Goal: Task Accomplishment & Management: Complete application form

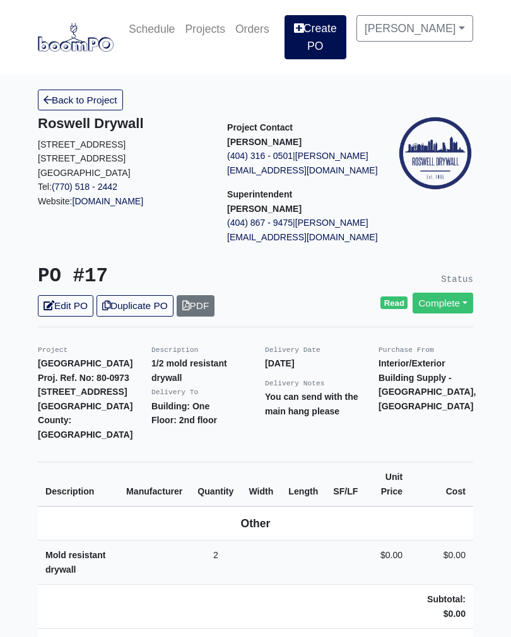
click at [321, 37] on link "Create PO" at bounding box center [316, 37] width 62 height 44
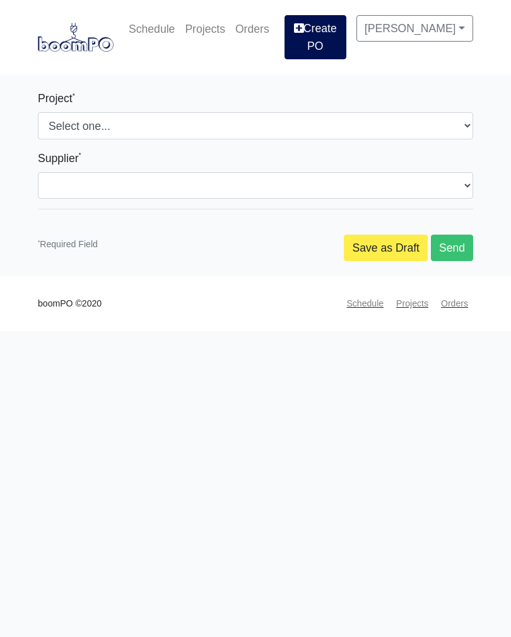
select select
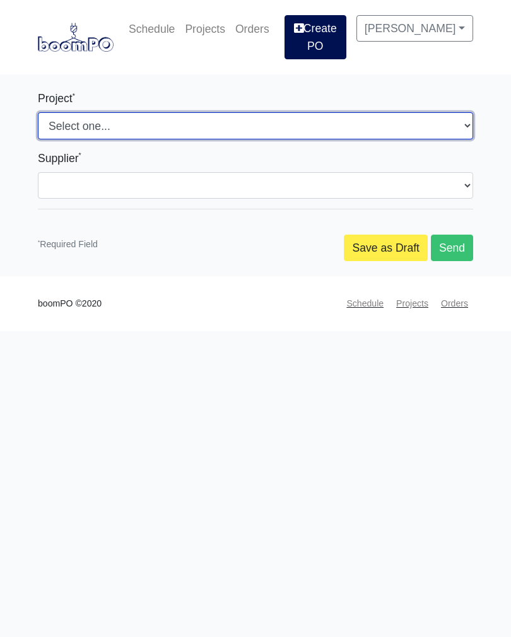
click at [198, 131] on select "Select one... Nova at River District Metropolitan Place" at bounding box center [256, 125] width 436 height 27
select select "192"
select select
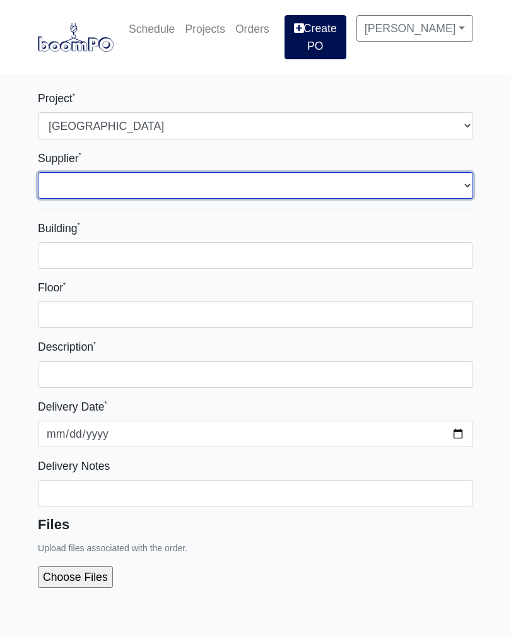
click at [175, 189] on select "Select one... Interior/Exterior Building Supply - Canton, GA" at bounding box center [256, 185] width 436 height 27
select select "861"
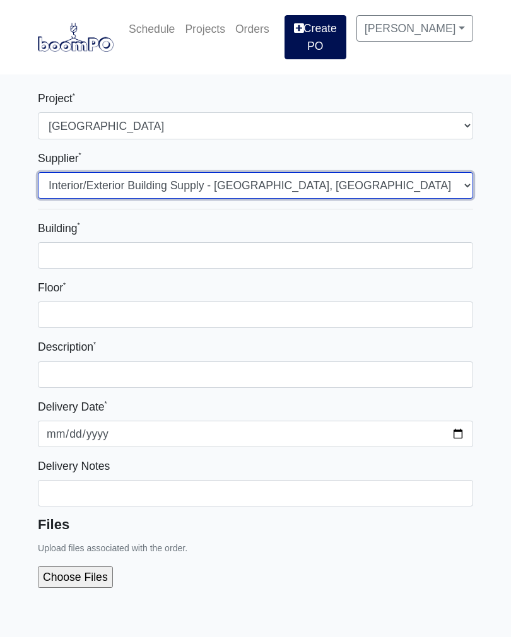
select select
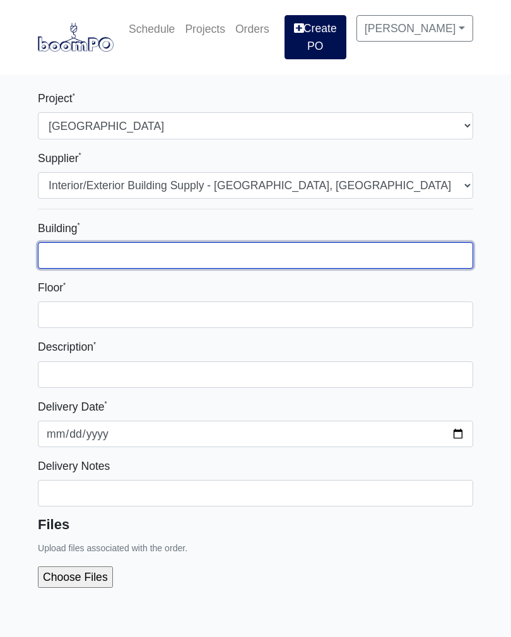
click at [156, 257] on input "Building *" at bounding box center [256, 255] width 436 height 27
type input "One"
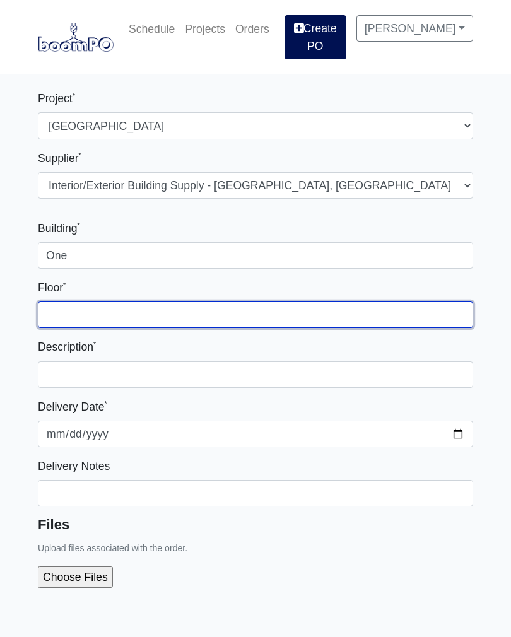
click at [127, 314] on input "Floor *" at bounding box center [256, 315] width 436 height 27
type input "All"
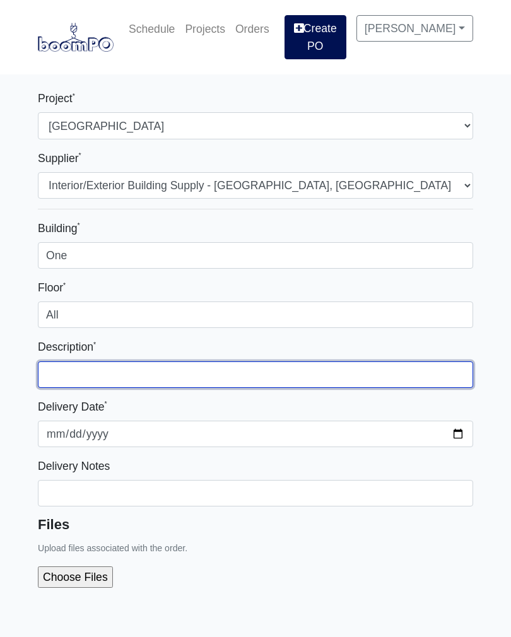
click at [136, 374] on input "text" at bounding box center [256, 375] width 436 height 27
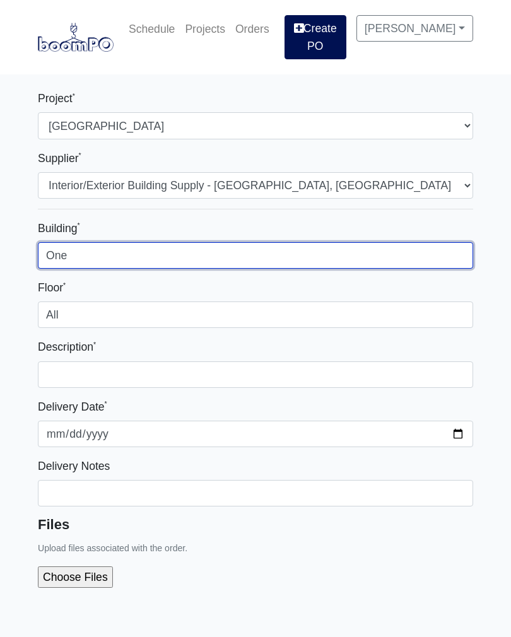
click at [116, 258] on input "One" at bounding box center [256, 255] width 436 height 27
type input "O"
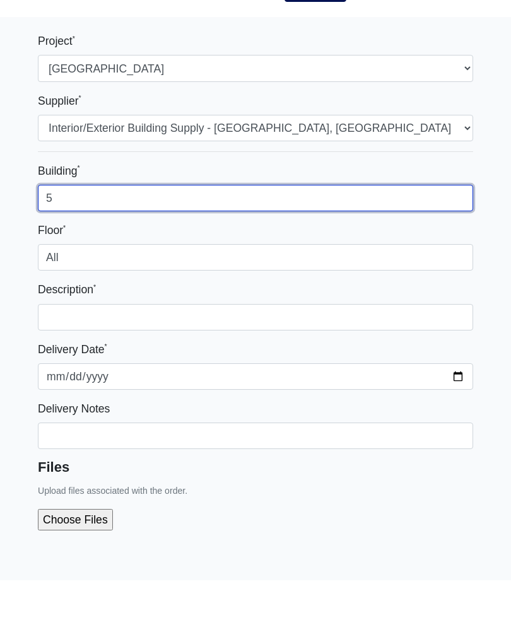
type input "5"
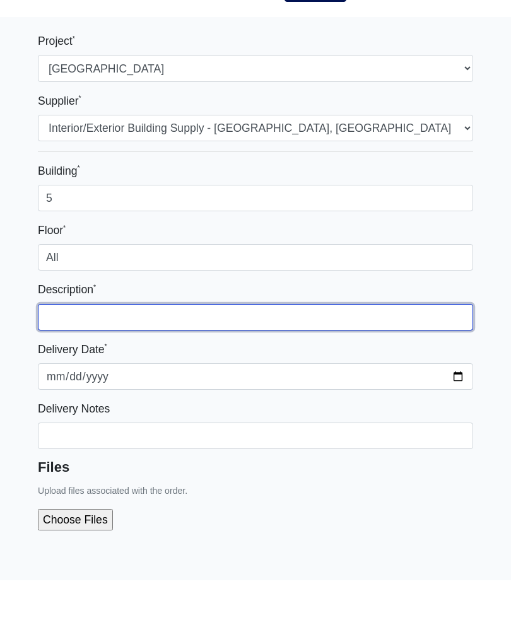
click at [127, 362] on input "text" at bounding box center [256, 375] width 436 height 27
type input "1"
type input "Drywall for closing the shafts"
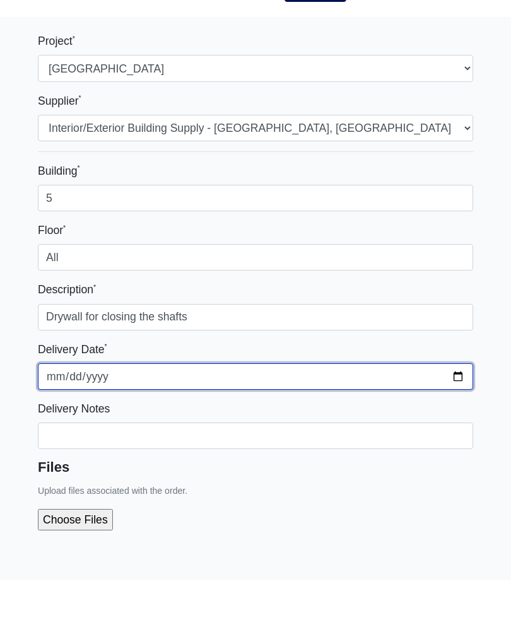
click at [265, 421] on input "2025-10-12" at bounding box center [256, 434] width 436 height 27
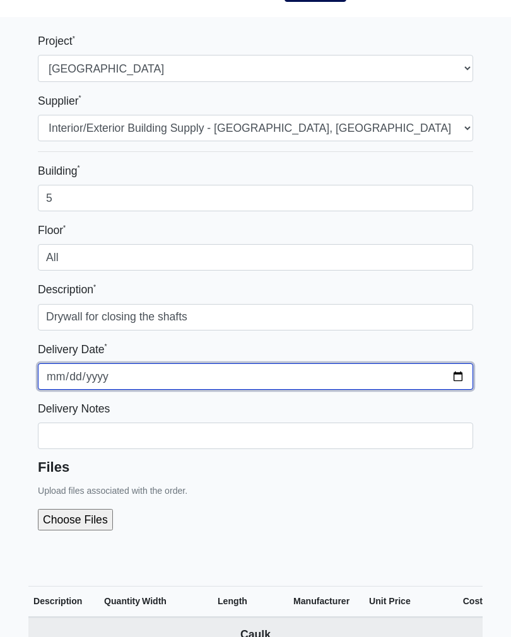
type input "2025-10-13"
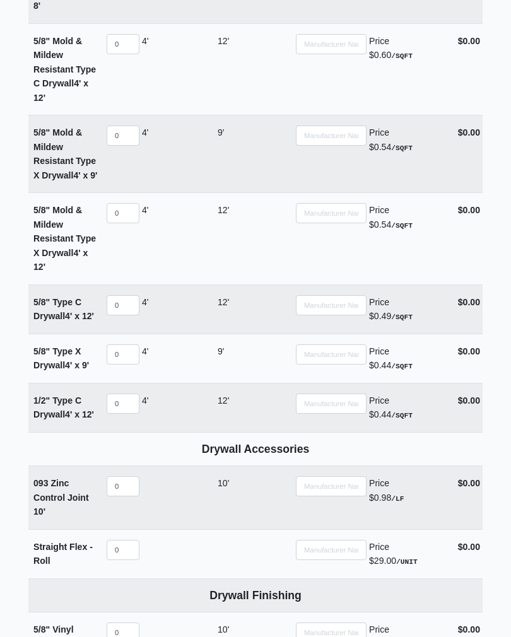
scroll to position [1069, 0]
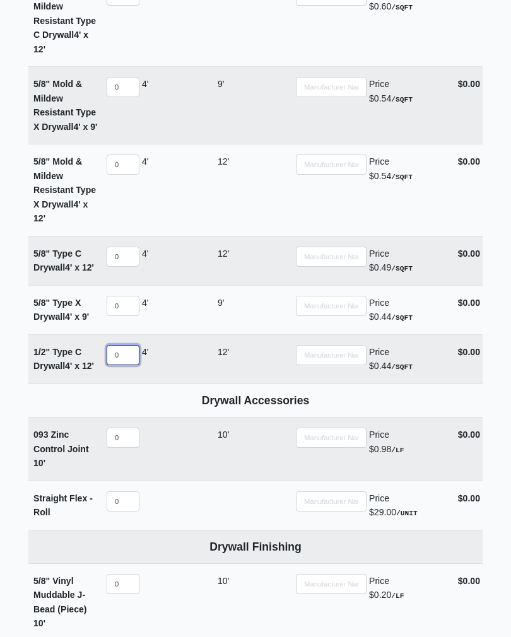
click at [129, 359] on input "0" at bounding box center [123, 355] width 33 height 20
select select
type input "2"
select select
type input "20"
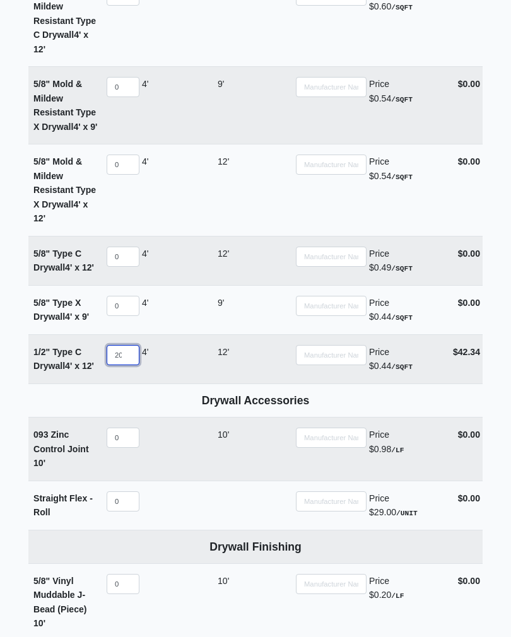
select select
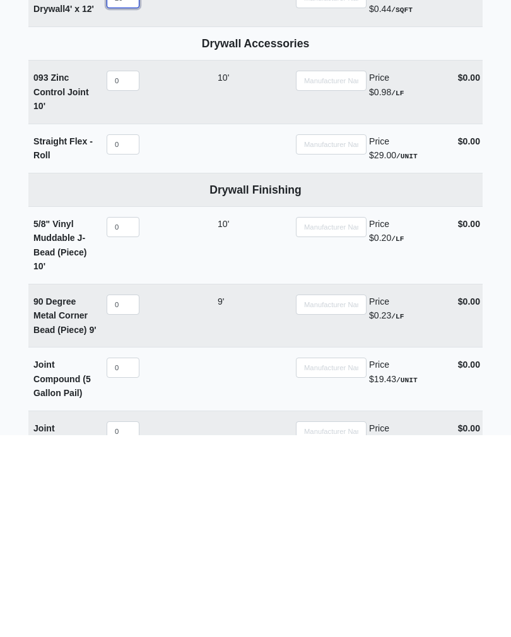
scroll to position [1235, 0]
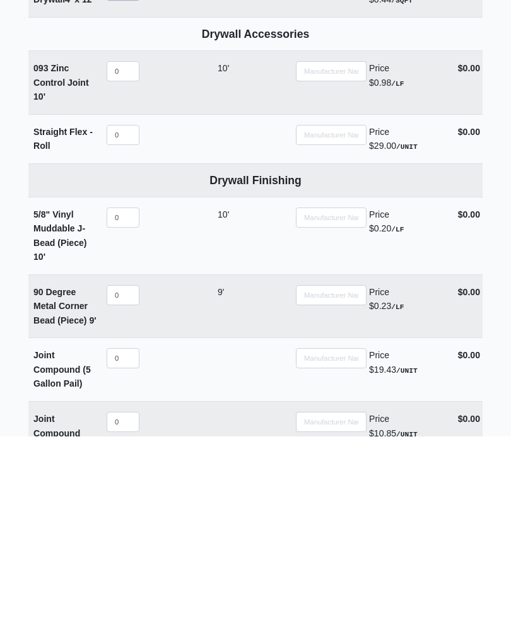
type input "20"
click at [128, 487] on input "0" at bounding box center [123, 497] width 33 height 20
select select
type input "1"
select select
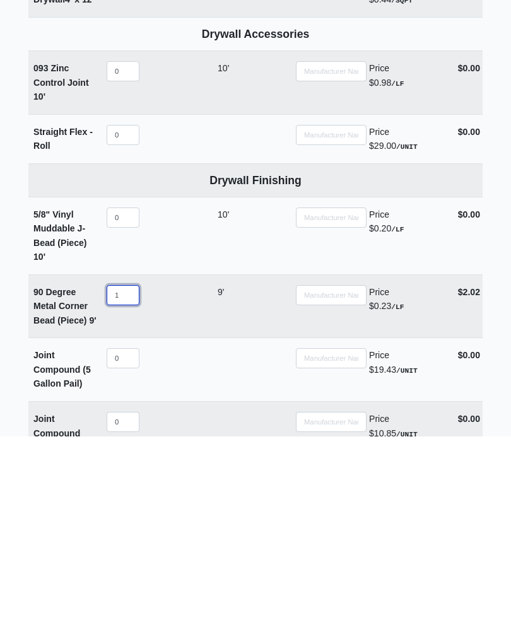
type input "10"
select select
type input "100"
select select
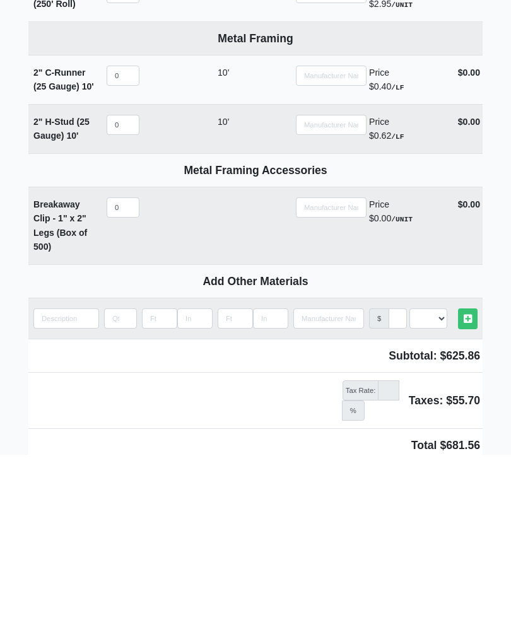
scroll to position [1751, 0]
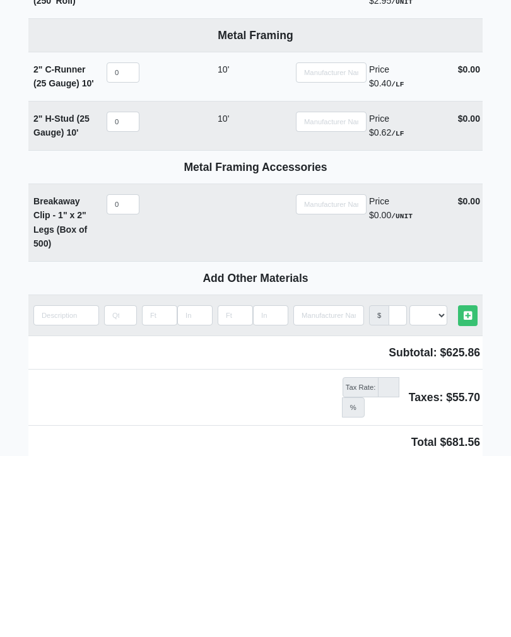
type input "100"
click at [71, 487] on input "quantity" at bounding box center [66, 497] width 66 height 20
type input "4"
select select
type input "45"
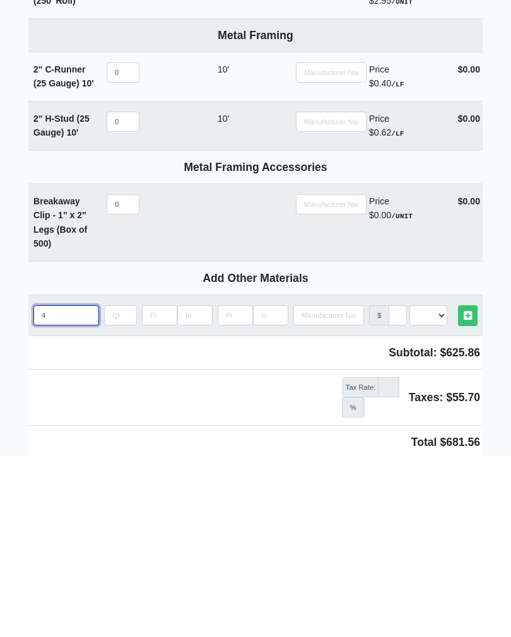
select select
type input "45"
select select
type input "45 m"
select select
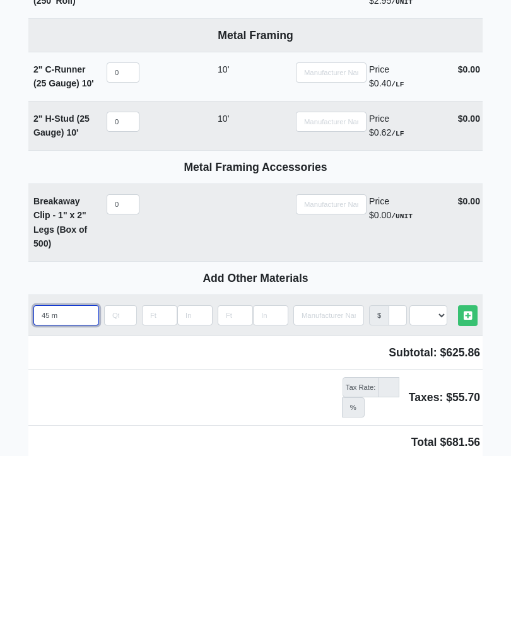
type input "45 mi"
select select
type input "45 minutes"
select select
type input "45 minutes"
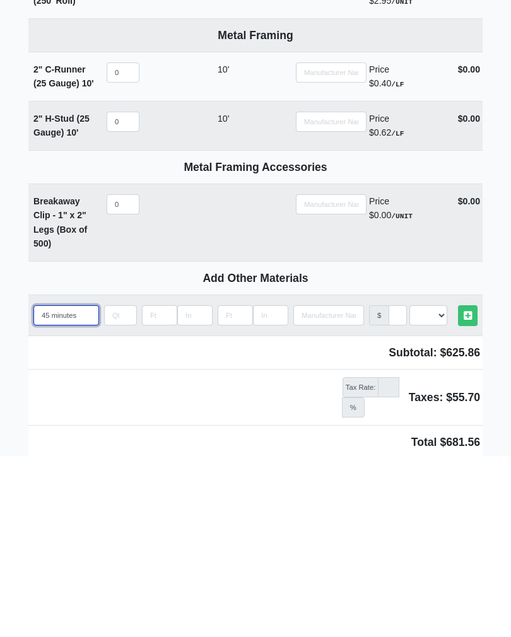
select select
type input "45 minutes d"
select select
type input "45 minutes du"
select select
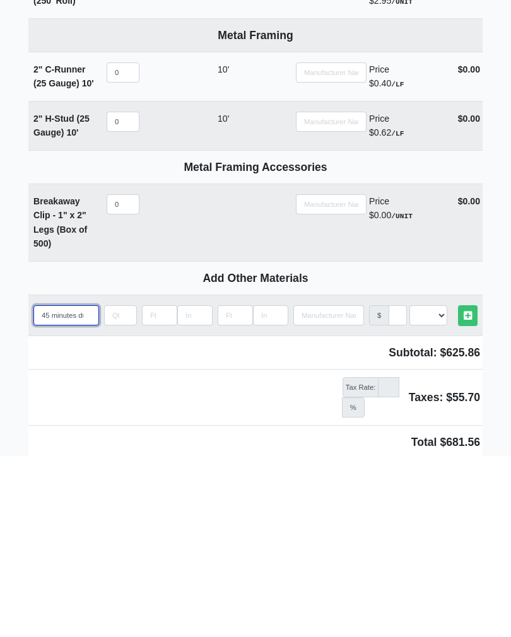
type input "45 minutes dur"
select select
type input "45 minutes dura"
select select
type input "45 minutes durab"
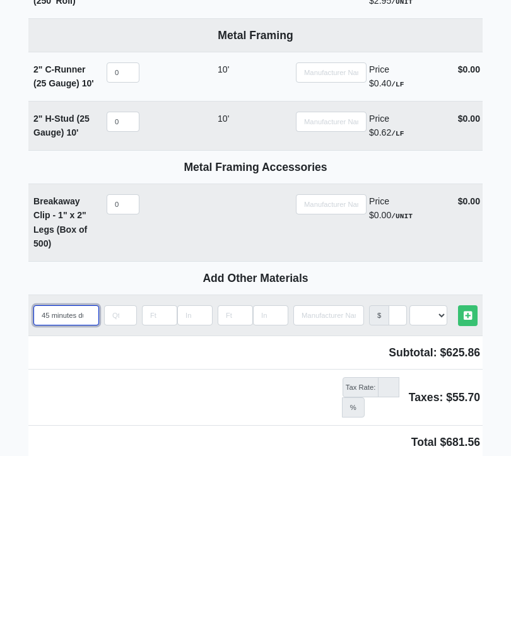
select select
type input "45 minutes durabo"
select select
type input "45 minutes durab"
select select
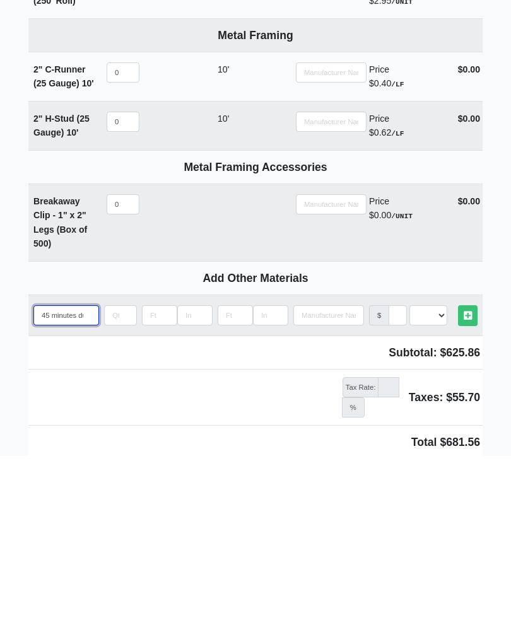
type input "45 minutes dura"
select select
type input "45 minutes durab"
select select
type input "45 minutes duraba"
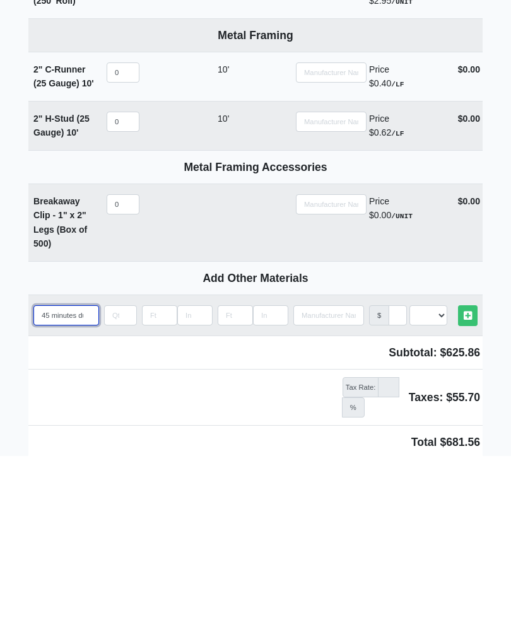
select select
type input "45 minutes duraban"
select select
type input "45 minutes duraban"
select select
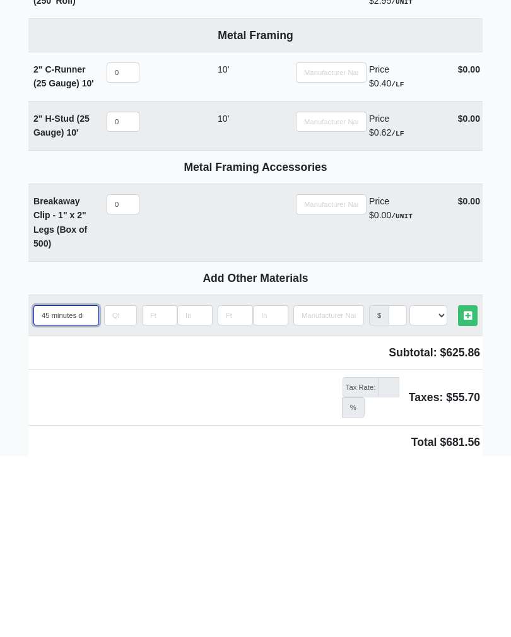
type input "45 minutes duraban"
click at [126, 487] on input "quantity" at bounding box center [120, 497] width 33 height 20
type input "1"
select select
type input "10"
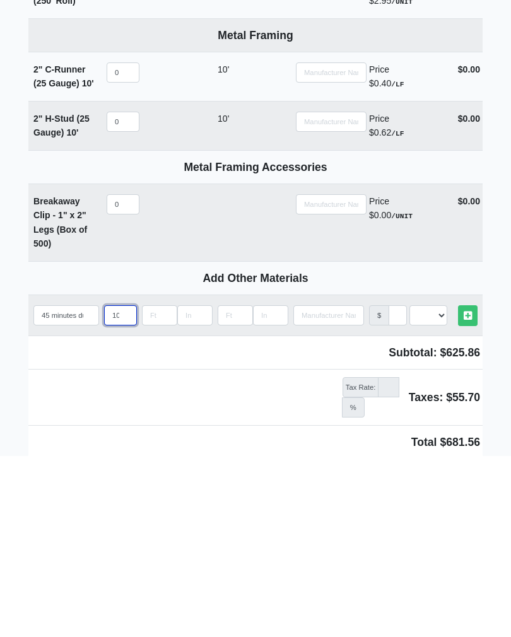
select select
type input "10"
click at [347, 487] on input "Search" at bounding box center [328, 497] width 71 height 20
type input "R"
select select
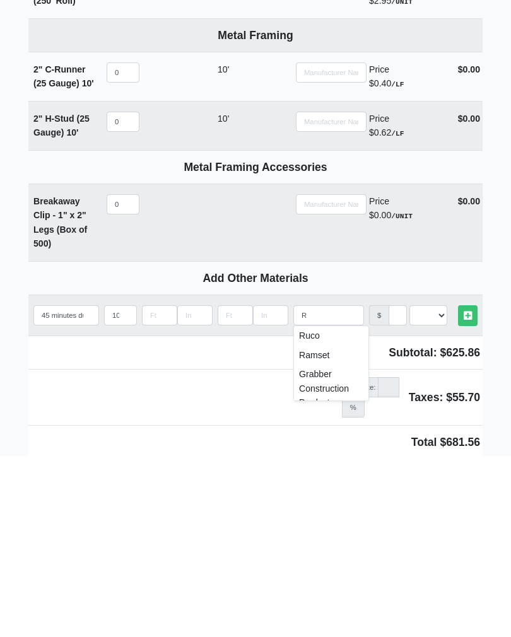
click at [332, 507] on li "Ruco" at bounding box center [331, 517] width 74 height 20
type input "Ruco"
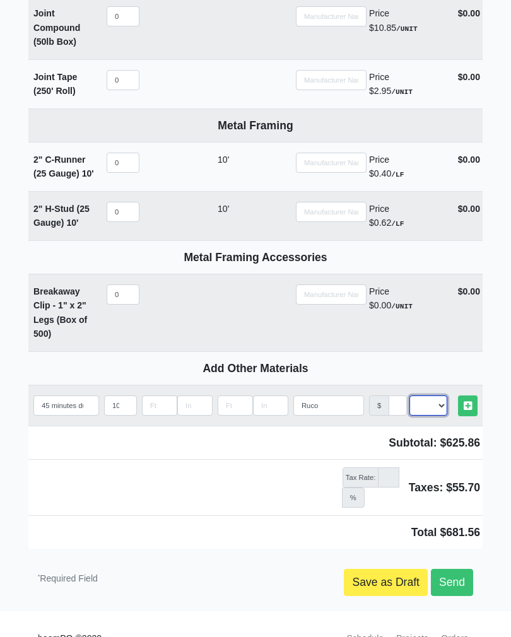
click at [444, 398] on select "Select an Option! UNIT MLF LF MSQFT SQFT" at bounding box center [429, 406] width 38 height 20
select select "2"
click at [475, 397] on link "Other Materials" at bounding box center [468, 406] width 20 height 21
select select
type input "2025-10-12"
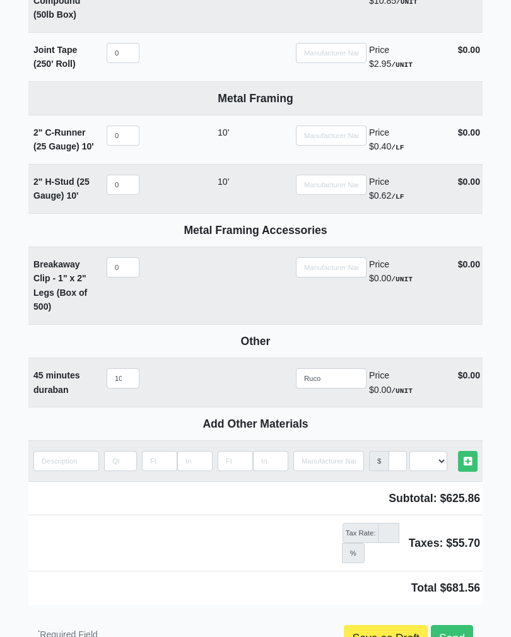
scroll to position [1924, 0]
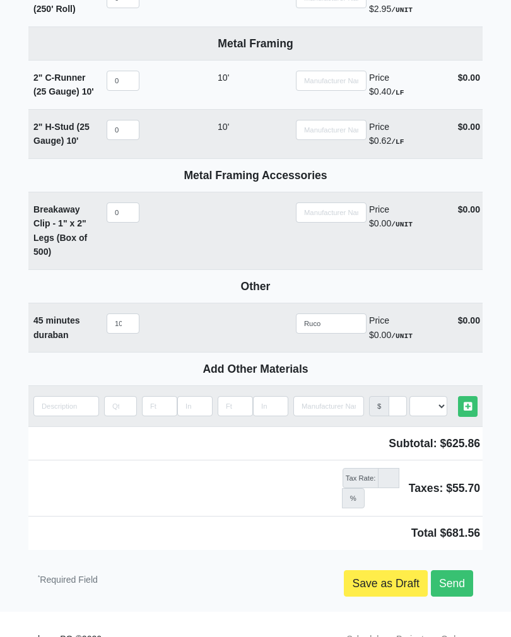
click at [458, 572] on link "Send" at bounding box center [452, 584] width 42 height 27
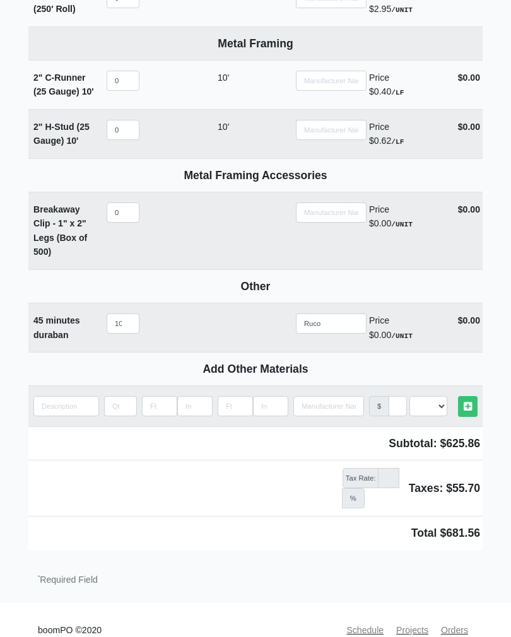
scroll to position [1915, 0]
